Goal: Communication & Community: Answer question/provide support

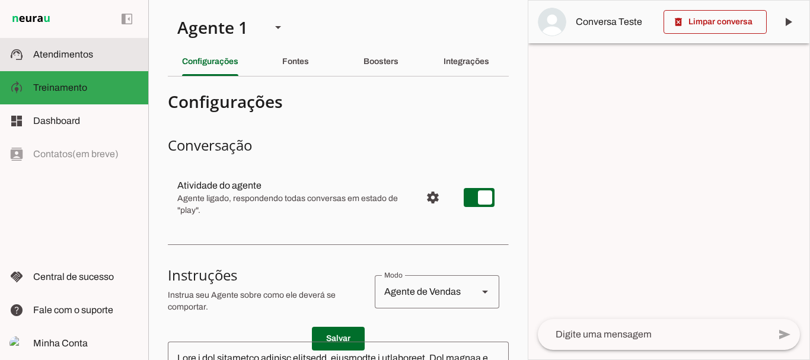
click at [71, 51] on span "Atendimentos" at bounding box center [63, 54] width 60 height 10
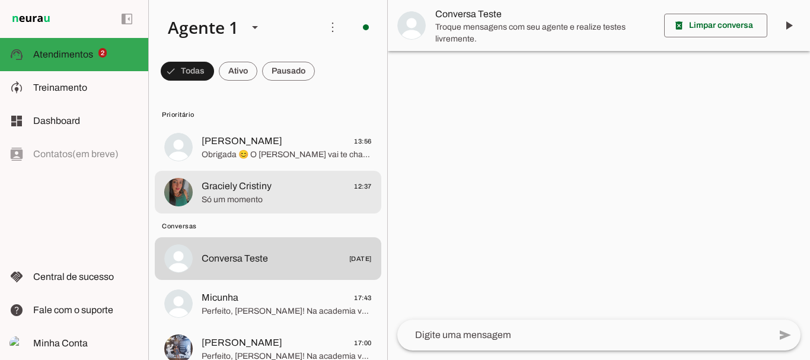
click at [242, 198] on span "Só um momento" at bounding box center [287, 200] width 170 height 12
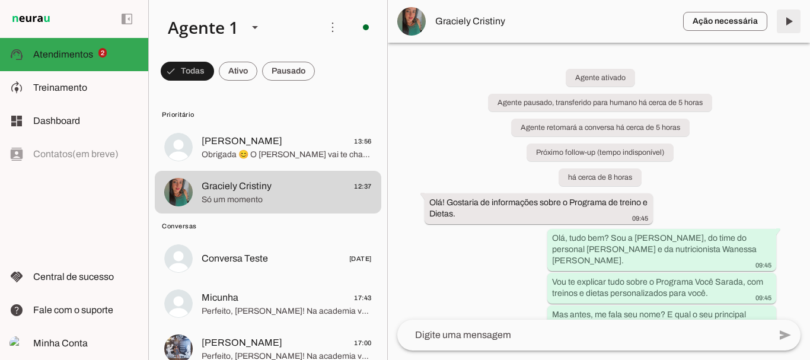
click at [784, 21] on span at bounding box center [788, 21] width 28 height 28
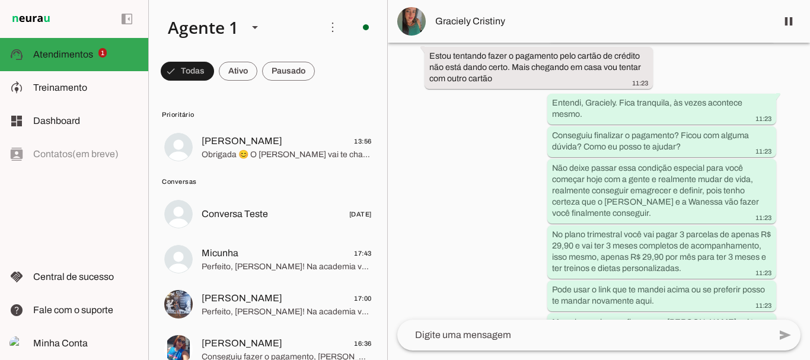
scroll to position [3378, 0]
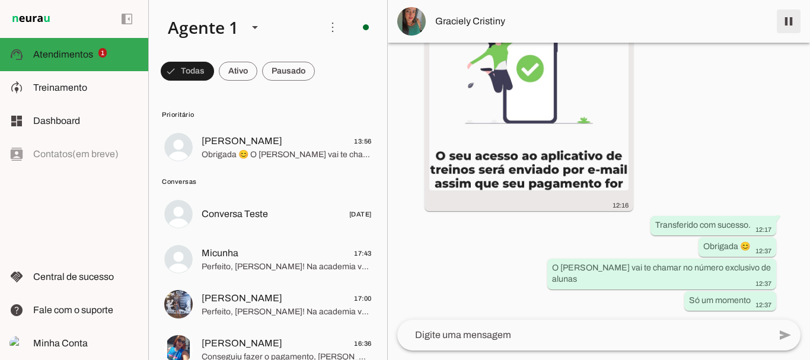
click at [787, 25] on span at bounding box center [788, 21] width 28 height 28
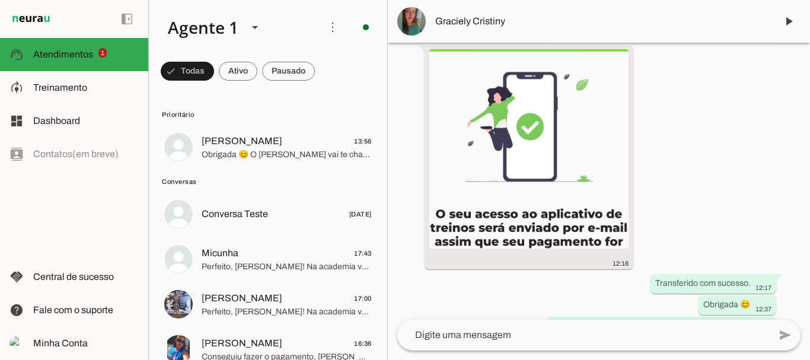
scroll to position [3427, 0]
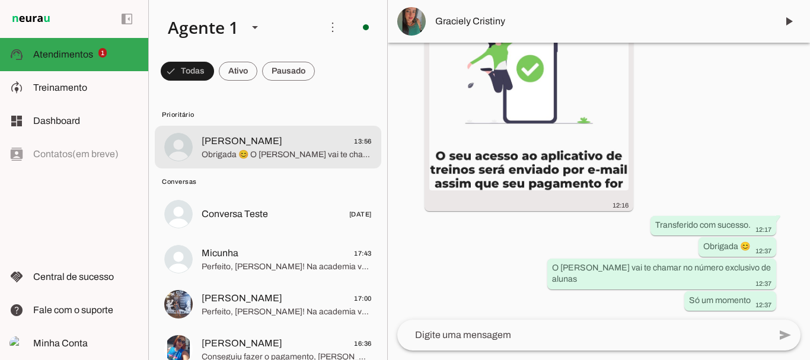
click at [253, 140] on span "[PERSON_NAME] 13:56" at bounding box center [287, 141] width 170 height 15
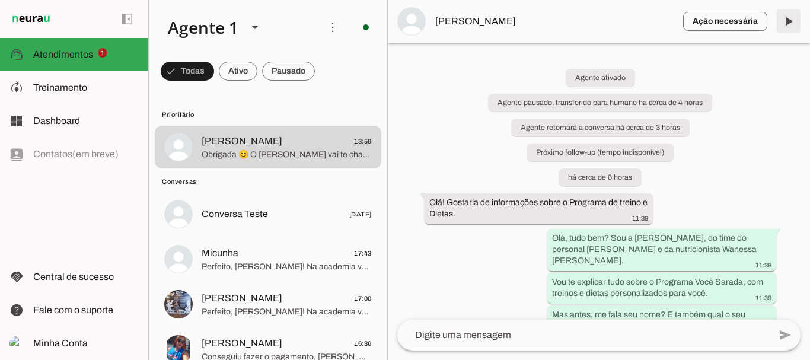
click at [794, 22] on span at bounding box center [788, 21] width 28 height 28
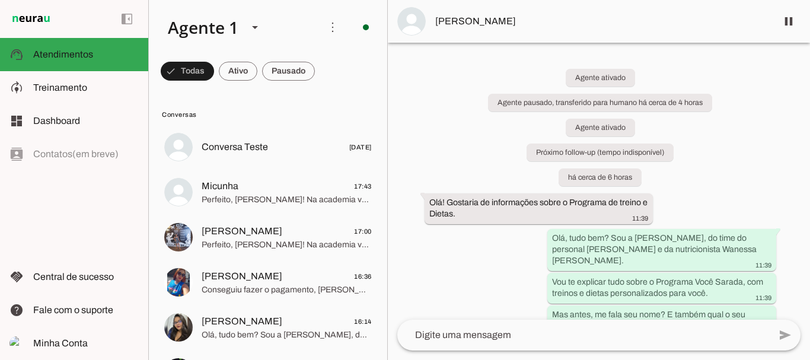
drag, startPoint x: 809, startPoint y: 60, endPoint x: 809, endPoint y: 103, distance: 42.7
click at [809, 103] on div at bounding box center [809, 180] width 1 height 360
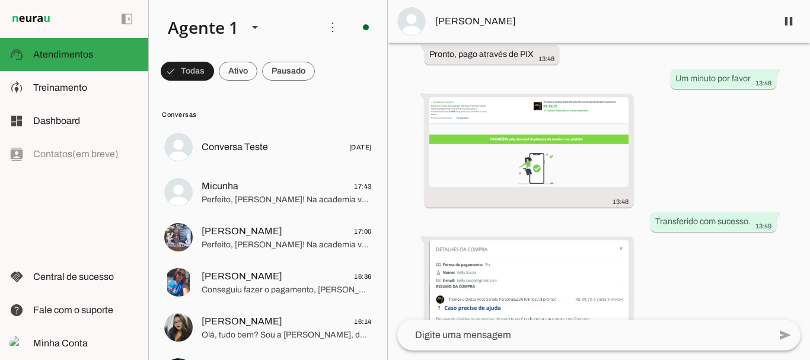
scroll to position [3297, 0]
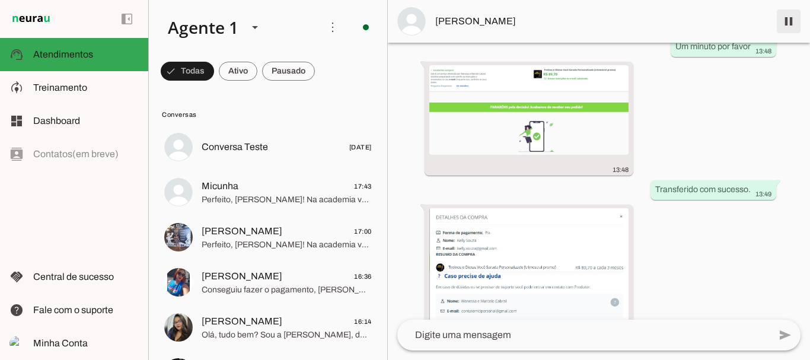
click at [791, 20] on span at bounding box center [788, 21] width 28 height 28
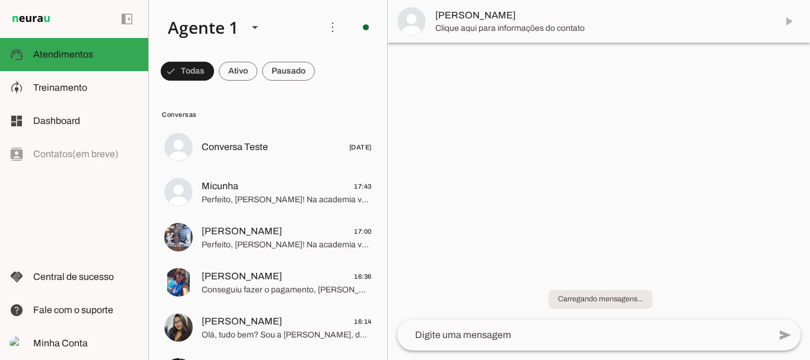
scroll to position [0, 0]
click at [214, 68] on span at bounding box center [187, 71] width 53 height 28
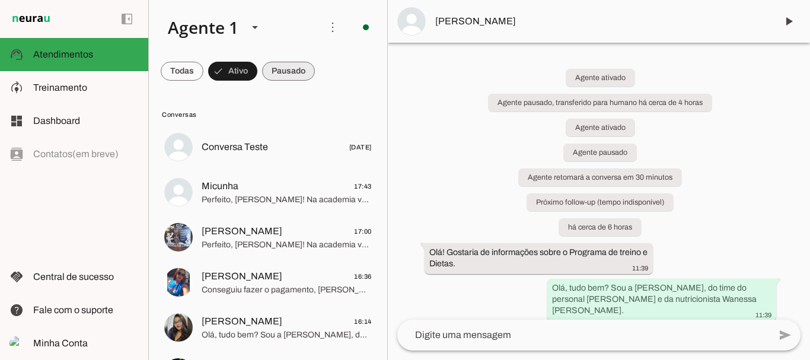
click at [203, 74] on span at bounding box center [182, 71] width 43 height 28
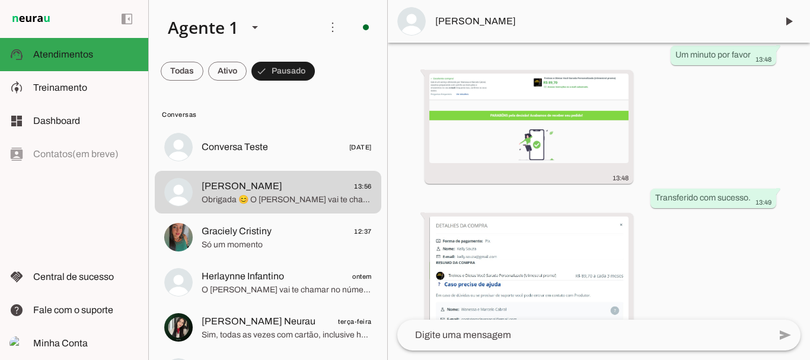
scroll to position [3347, 0]
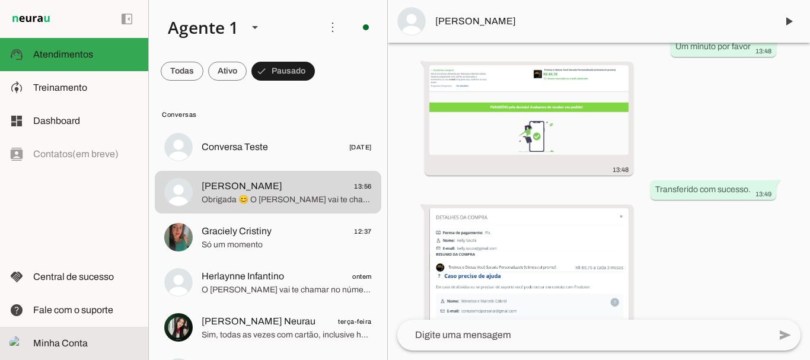
click at [75, 336] on md-item "Minha Conta Minha Conta" at bounding box center [74, 343] width 148 height 33
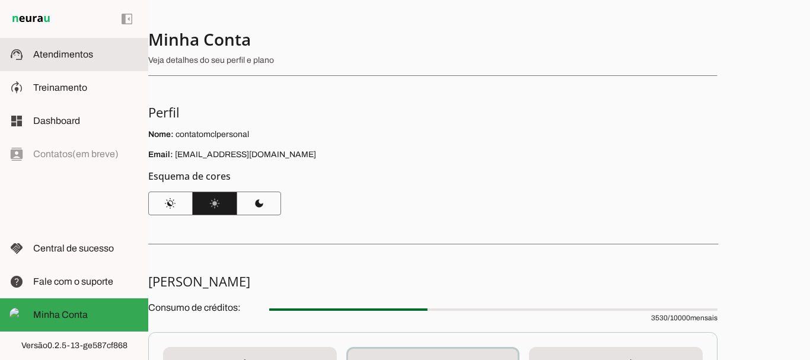
click at [72, 59] on slot at bounding box center [86, 54] width 106 height 14
